Goal: Information Seeking & Learning: Learn about a topic

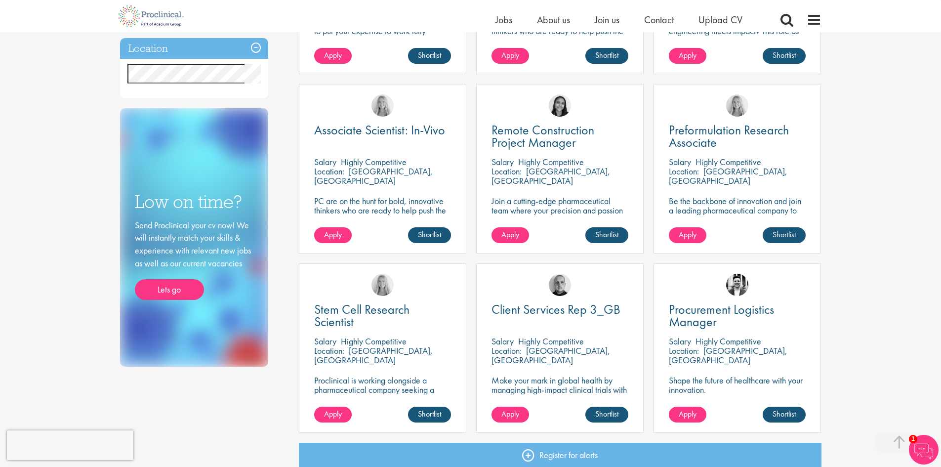
scroll to position [646, 0]
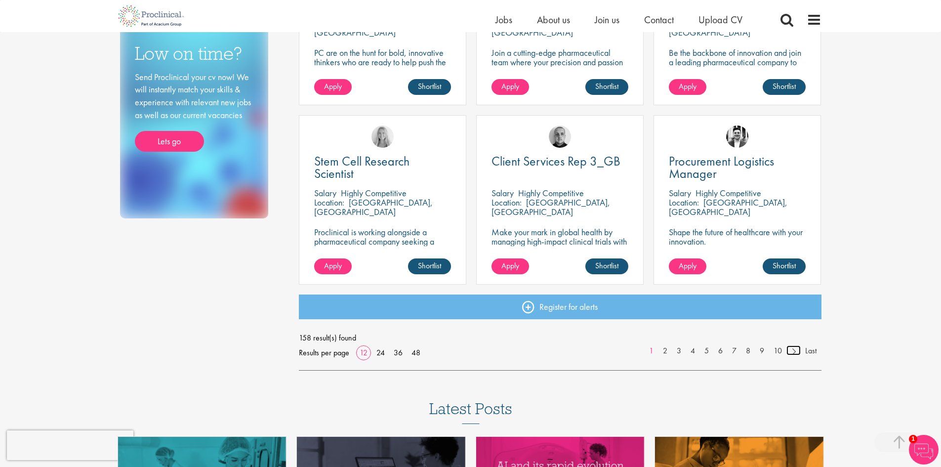
click at [795, 352] on link at bounding box center [793, 350] width 14 height 10
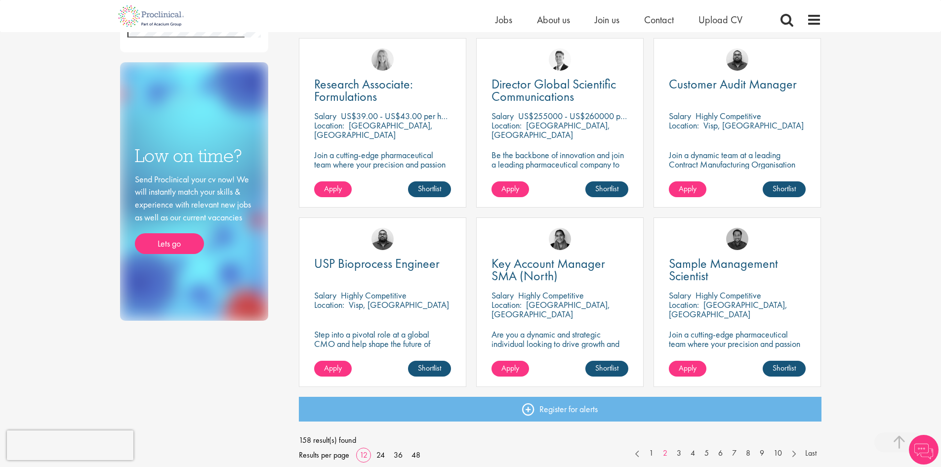
scroll to position [593, 0]
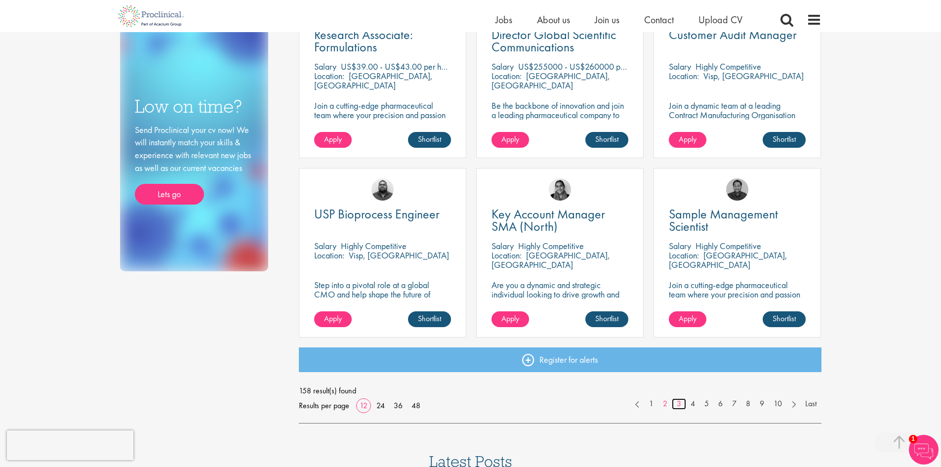
click at [676, 405] on link "3" at bounding box center [679, 403] width 14 height 11
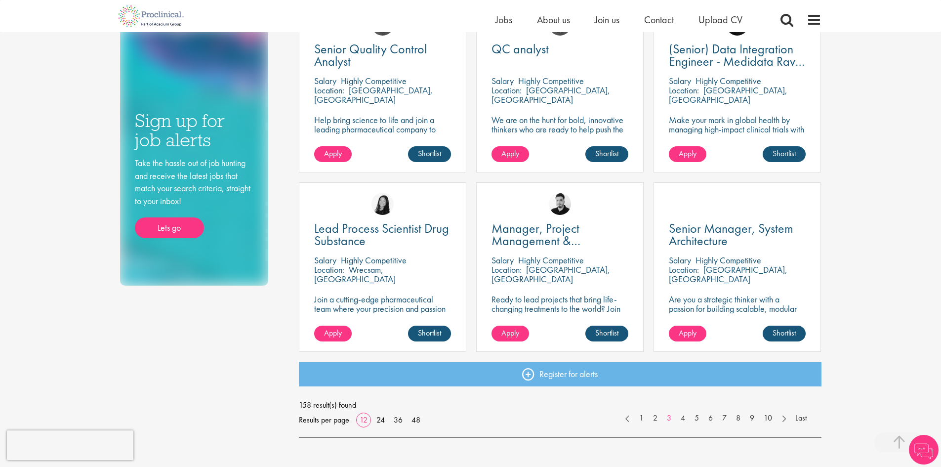
scroll to position [642, 0]
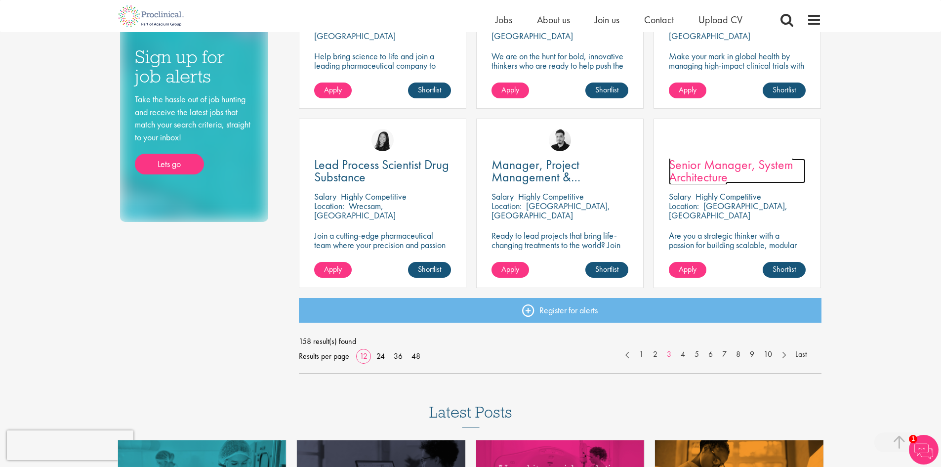
click at [699, 174] on span "Senior Manager, System Architecture" at bounding box center [731, 170] width 124 height 29
